Goal: Task Accomplishment & Management: Use online tool/utility

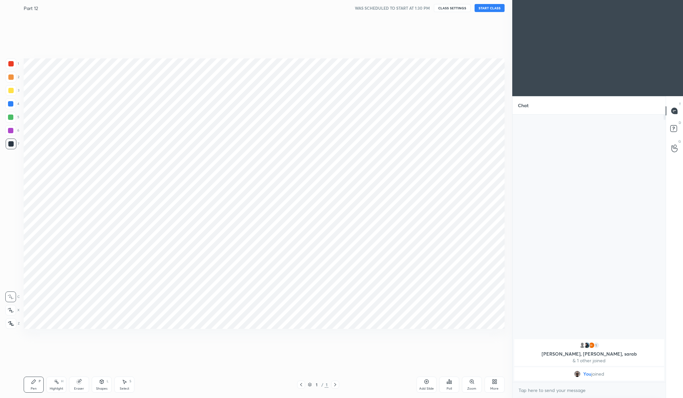
scroll to position [33014, 32883]
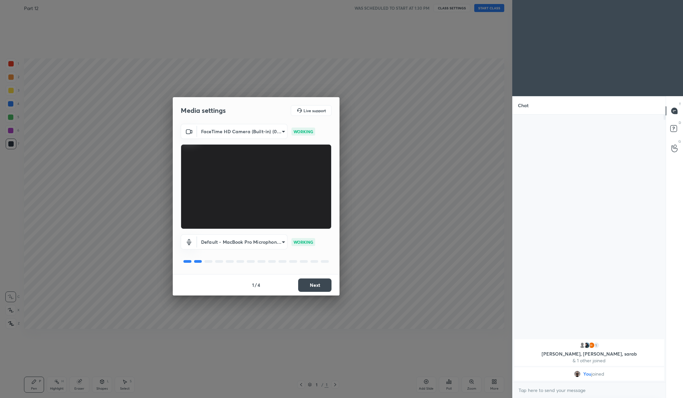
click at [326, 286] on button "Next" at bounding box center [314, 284] width 33 height 13
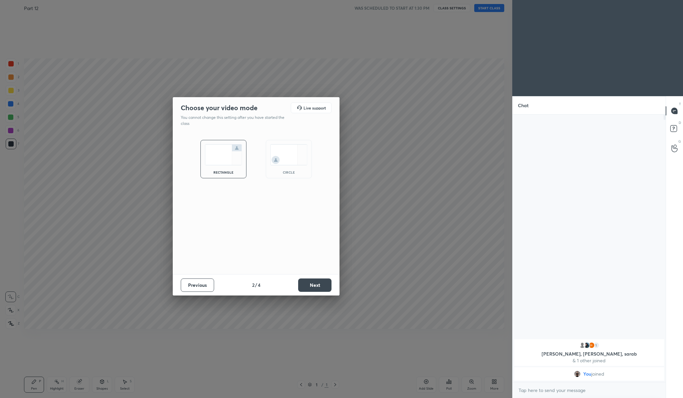
click at [326, 286] on button "Next" at bounding box center [314, 284] width 33 height 13
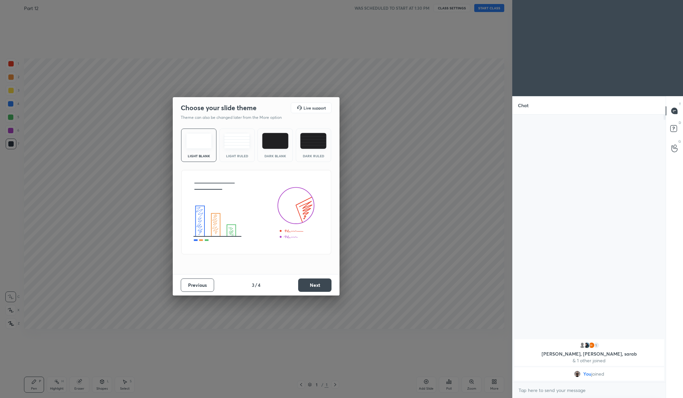
click at [326, 286] on button "Next" at bounding box center [314, 284] width 33 height 13
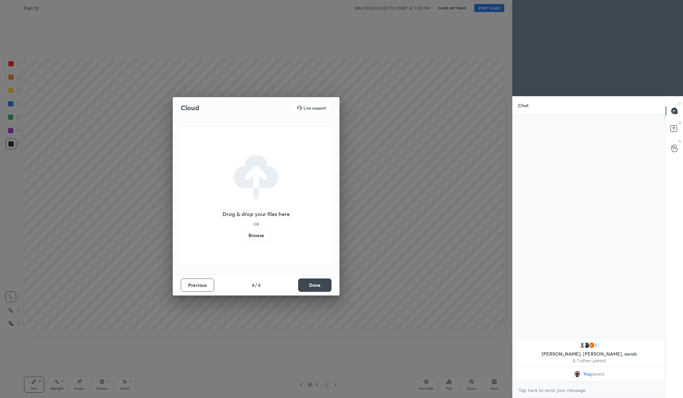
click at [326, 286] on button "Done" at bounding box center [314, 284] width 33 height 13
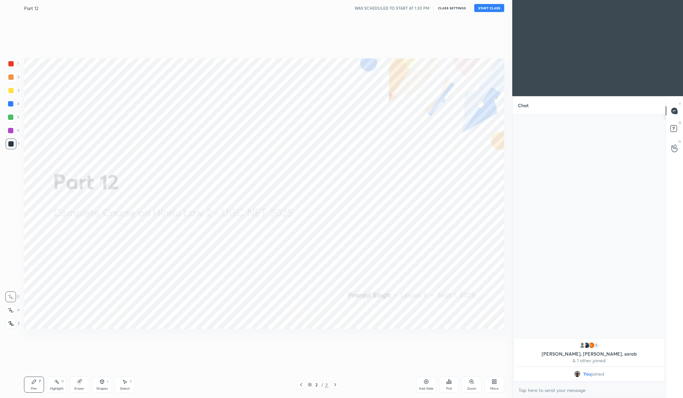
click at [446, 28] on div "Setting up your live class" at bounding box center [264, 193] width 486 height 355
click at [489, 10] on button "START CLASS" at bounding box center [490, 8] width 30 height 8
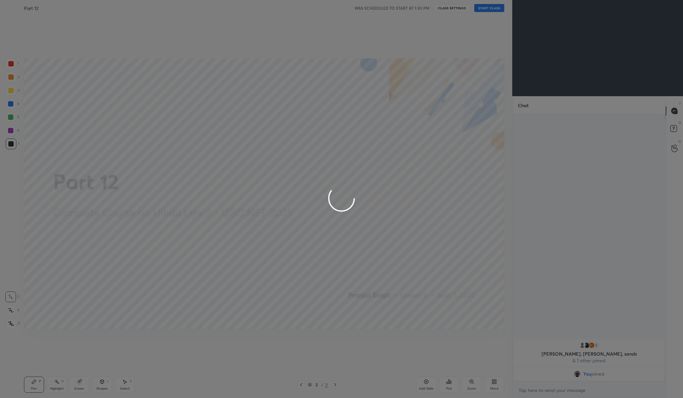
type textarea "x"
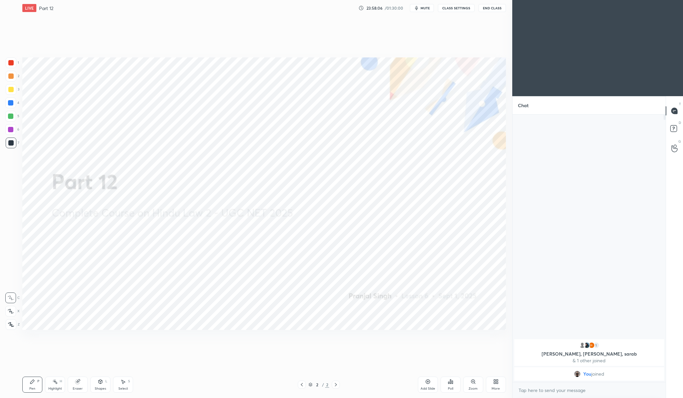
scroll to position [33014, 32883]
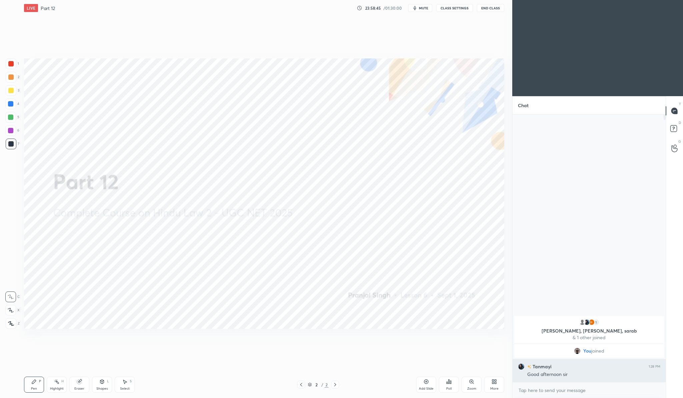
click at [547, 368] on h6 "Tanmayi" at bounding box center [542, 366] width 20 height 7
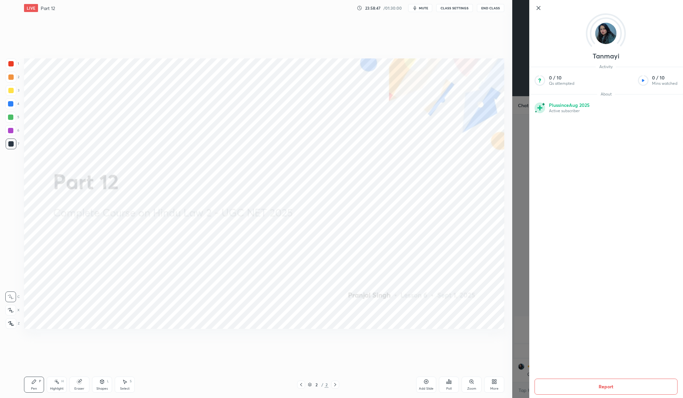
click at [536, 9] on icon at bounding box center [539, 8] width 8 height 8
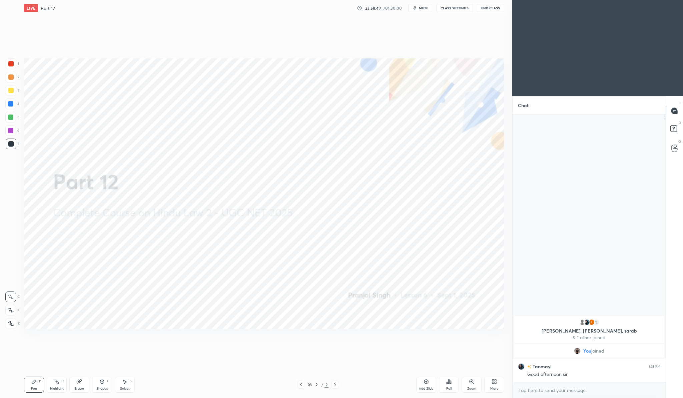
click at [496, 8] on button "End Class" at bounding box center [490, 8] width 27 height 8
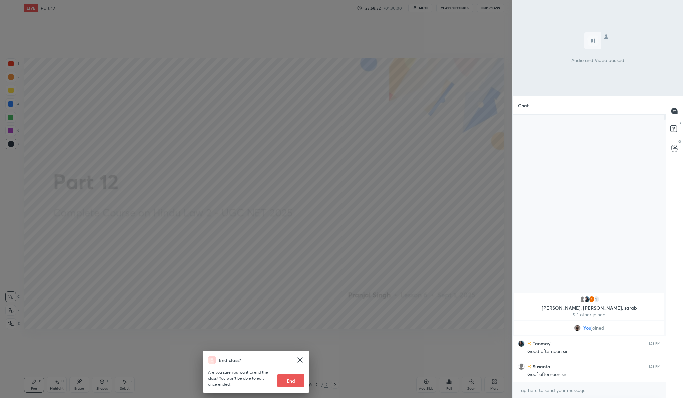
click at [300, 360] on icon at bounding box center [300, 359] width 5 height 5
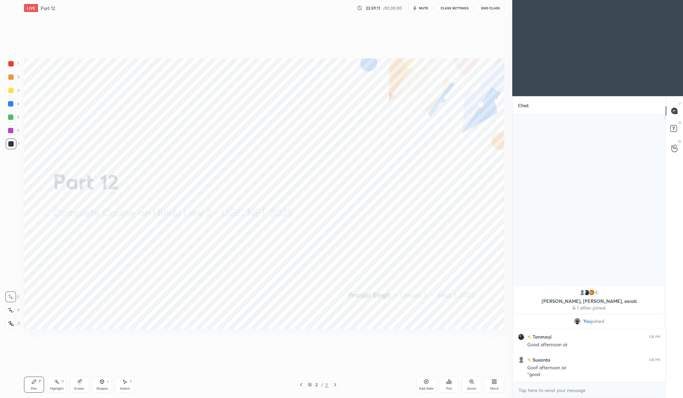
scroll to position [33014, 32883]
click at [650, 388] on body "1 2 3 4 5 6 7 C X Z C X Z E E Erase all H H LIVE Part 12 23:59:21 / 01:30:00 mu…" at bounding box center [341, 199] width 683 height 398
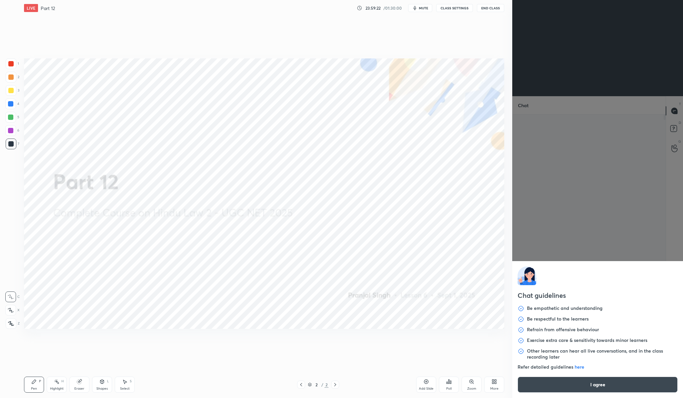
click at [638, 386] on button "I agree" at bounding box center [598, 384] width 160 height 16
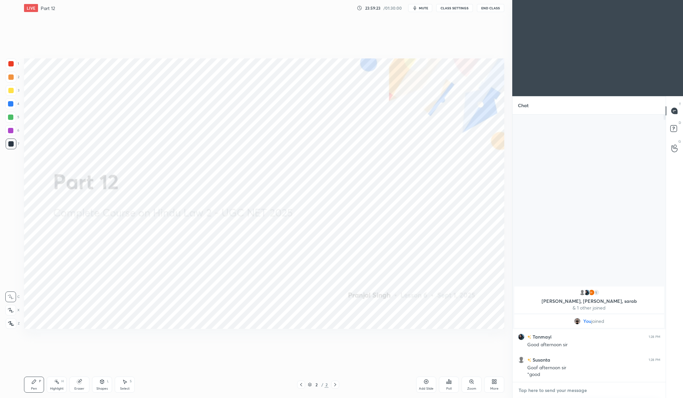
click at [638, 386] on textarea at bounding box center [589, 390] width 142 height 11
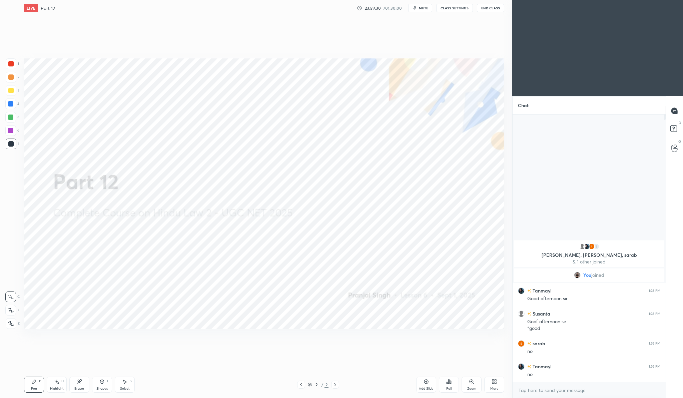
click at [638, 386] on textarea at bounding box center [589, 390] width 142 height 11
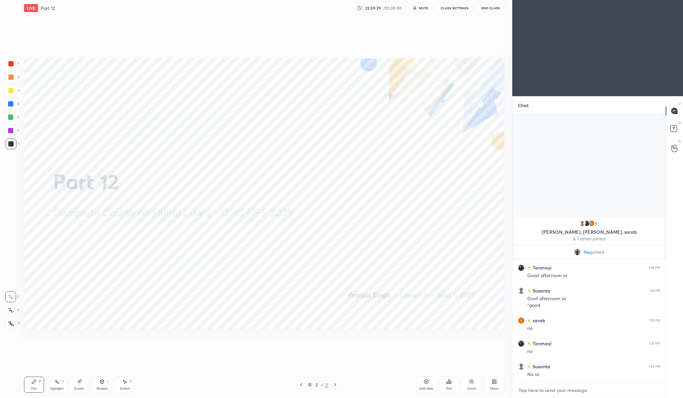
click at [548, 387] on textarea at bounding box center [589, 390] width 142 height 11
type textarea "x"
click at [491, 387] on div "More" at bounding box center [495, 388] width 8 height 3
click at [457, 317] on div "Upload File" at bounding box center [456, 318] width 17 height 3
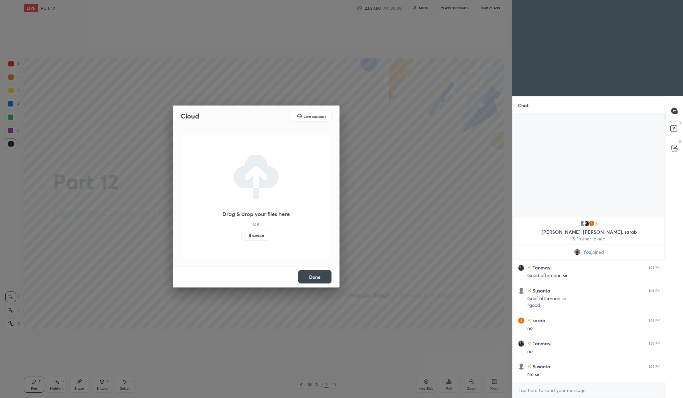
click at [260, 235] on label "Browse" at bounding box center [257, 235] width 30 height 11
click at [242, 235] on input "Browse" at bounding box center [242, 235] width 0 height 11
click at [310, 278] on button "Done" at bounding box center [314, 276] width 33 height 13
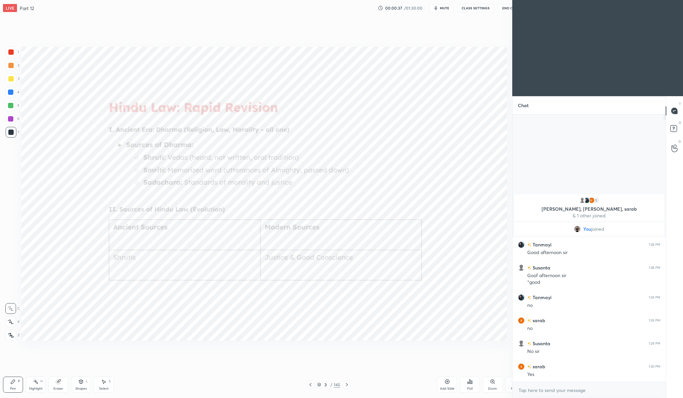
scroll to position [33014, 32883]
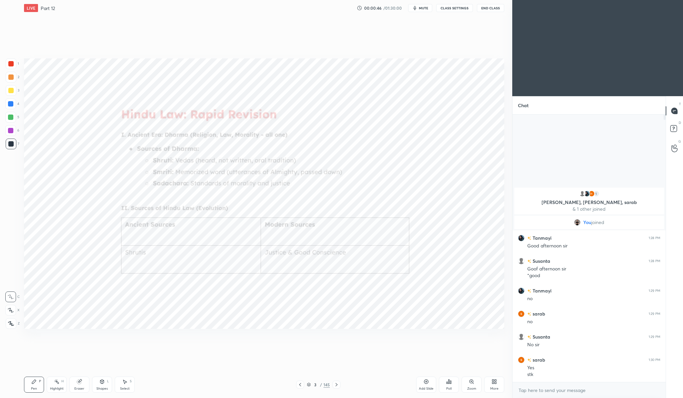
click at [490, 9] on button "End Class" at bounding box center [490, 8] width 27 height 8
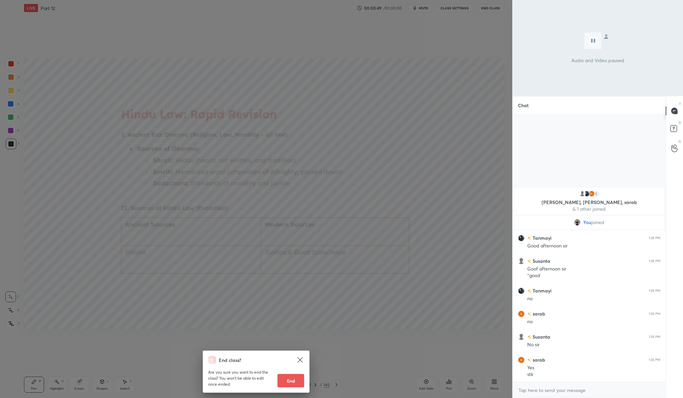
click at [303, 359] on icon at bounding box center [300, 360] width 8 height 8
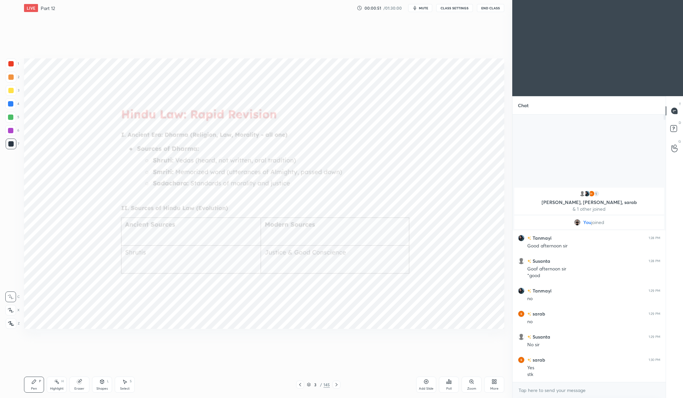
click at [497, 10] on button "End Class" at bounding box center [490, 8] width 27 height 8
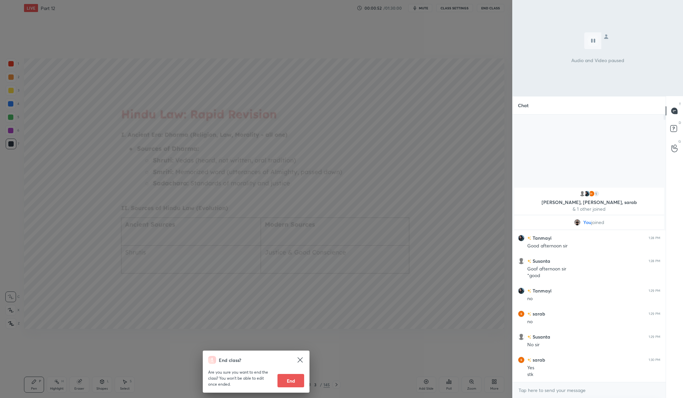
click at [294, 377] on button "End" at bounding box center [291, 380] width 27 height 13
type textarea "x"
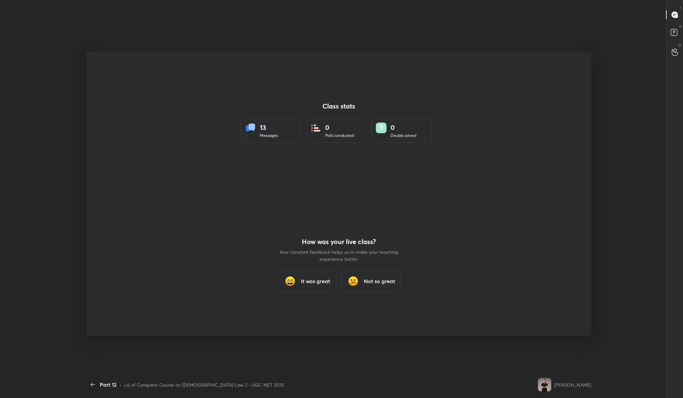
scroll to position [0, 0]
